Goal: Check status: Check status

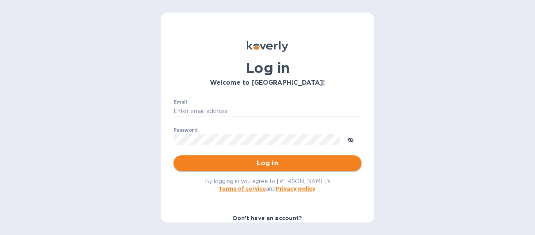
type input "[EMAIL_ADDRESS][DOMAIN_NAME]"
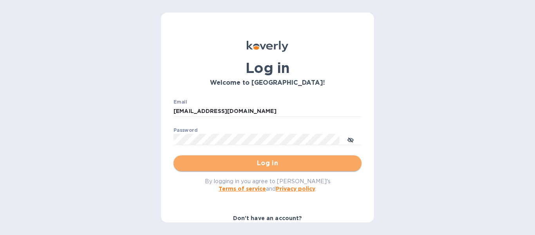
click at [286, 164] on span "Log in" at bounding box center [267, 162] width 175 height 9
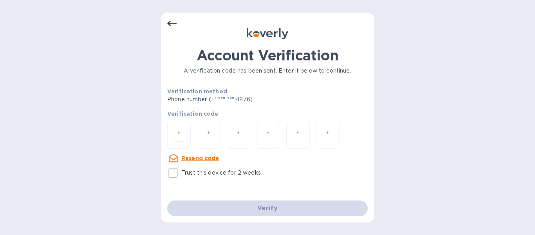
click at [178, 131] on input "number" at bounding box center [179, 134] width 10 height 14
type input "9"
type input "4"
type input "7"
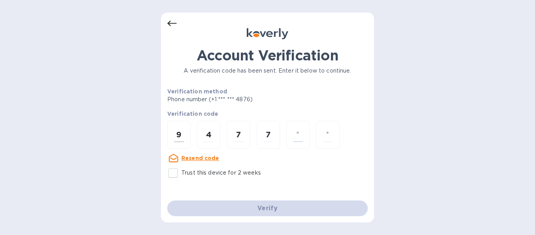
type input "8"
type input "9"
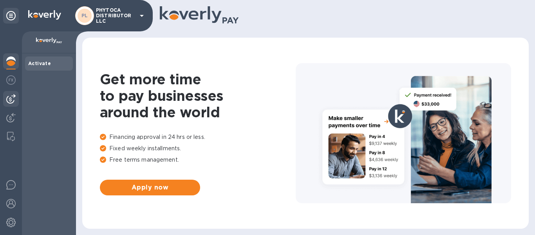
click at [14, 94] on div at bounding box center [11, 99] width 16 height 16
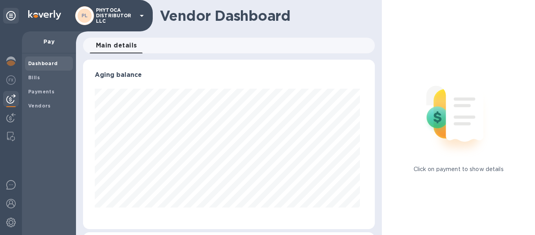
scroll to position [169, 289]
click at [43, 80] on span "Bills" at bounding box center [49, 78] width 42 height 8
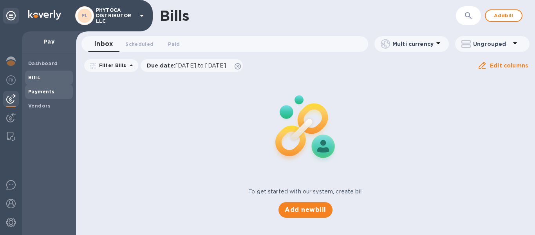
click at [45, 93] on b "Payments" at bounding box center [41, 92] width 26 height 6
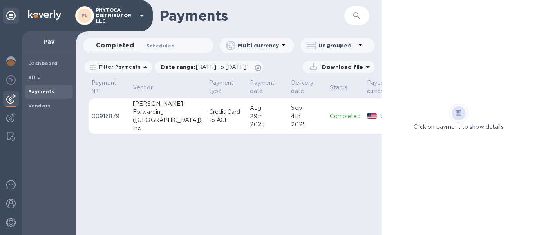
click at [161, 43] on span "Scheduled 0" at bounding box center [161, 46] width 28 height 8
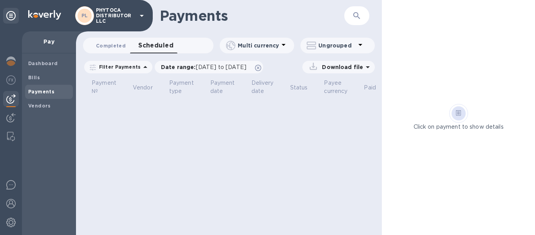
click at [116, 43] on span "Completed 0" at bounding box center [111, 46] width 30 height 8
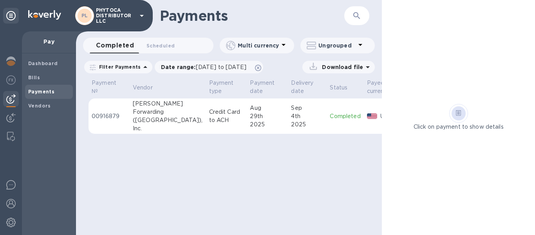
scroll to position [0, 33]
